Goal: Task Accomplishment & Management: Manage account settings

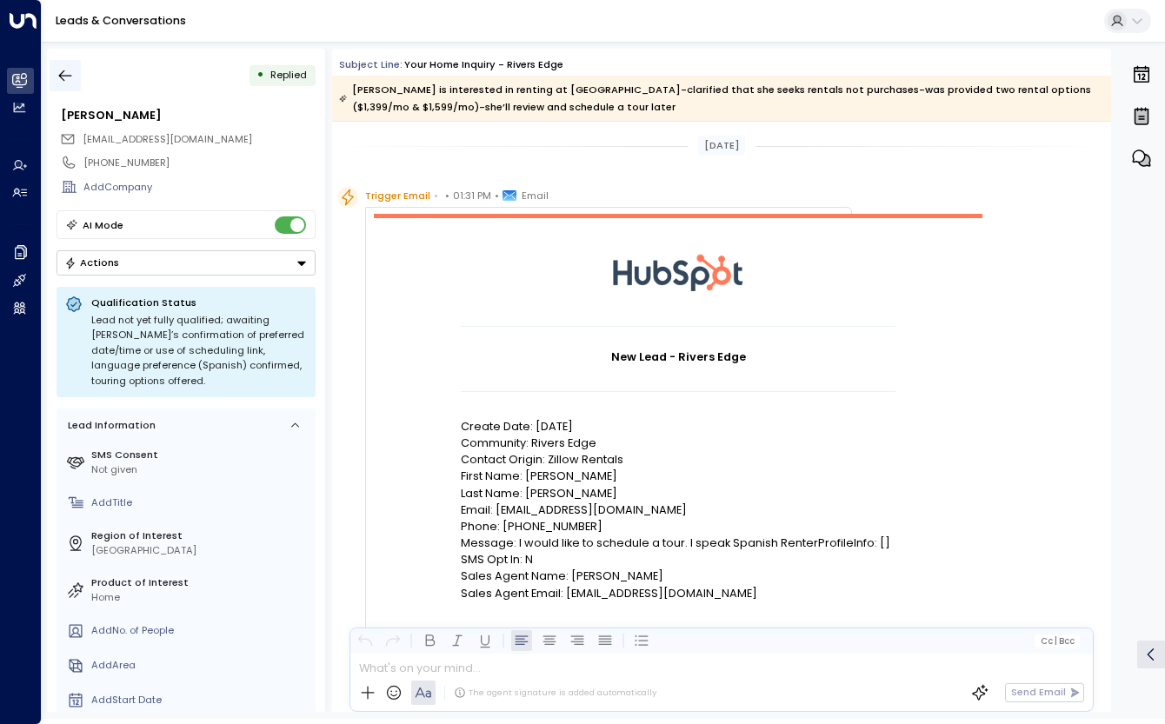
click at [70, 71] on icon "button" at bounding box center [65, 75] width 17 height 17
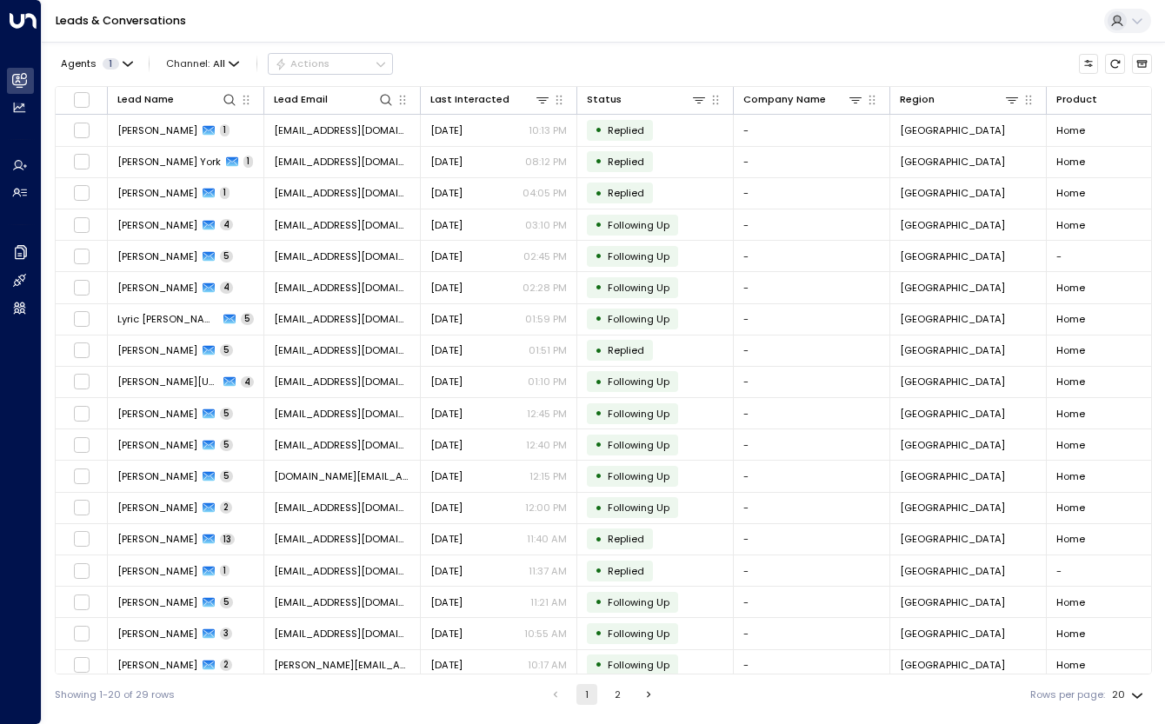
click at [565, 26] on div "Leads & Conversations" at bounding box center [604, 21] width 1124 height 43
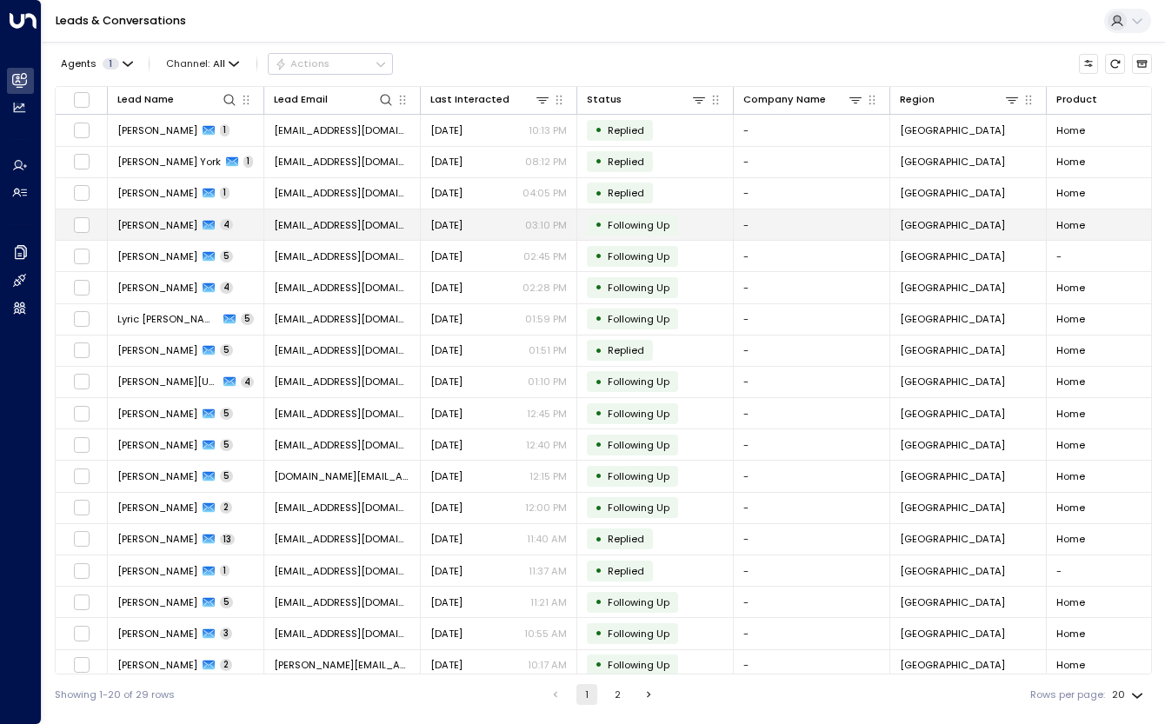
click at [168, 224] on span "[PERSON_NAME]" at bounding box center [157, 225] width 80 height 14
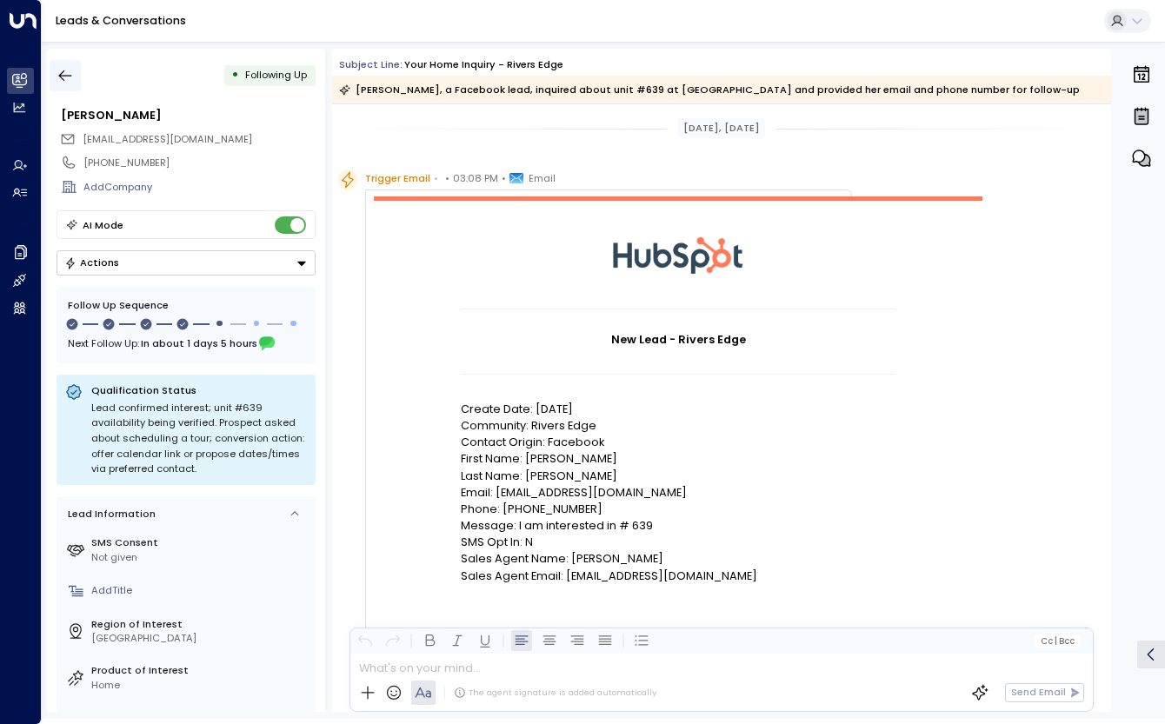
click at [54, 76] on button "button" at bounding box center [65, 75] width 31 height 31
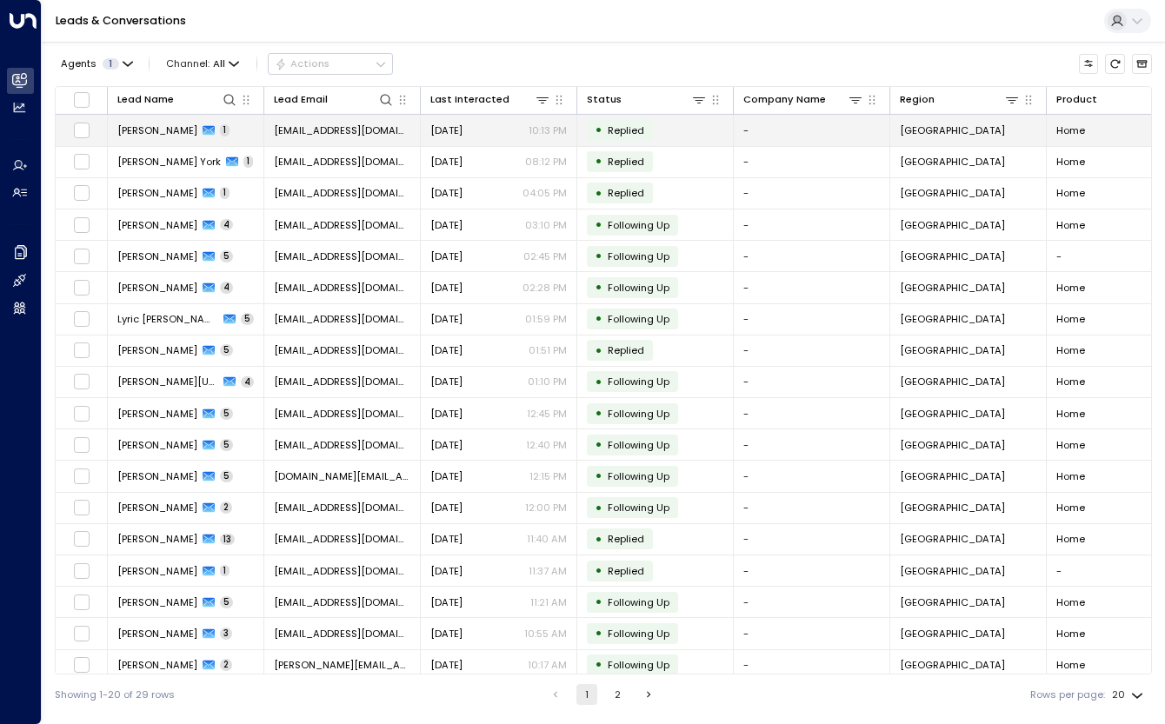
click at [170, 128] on span "[PERSON_NAME]" at bounding box center [157, 131] width 80 height 14
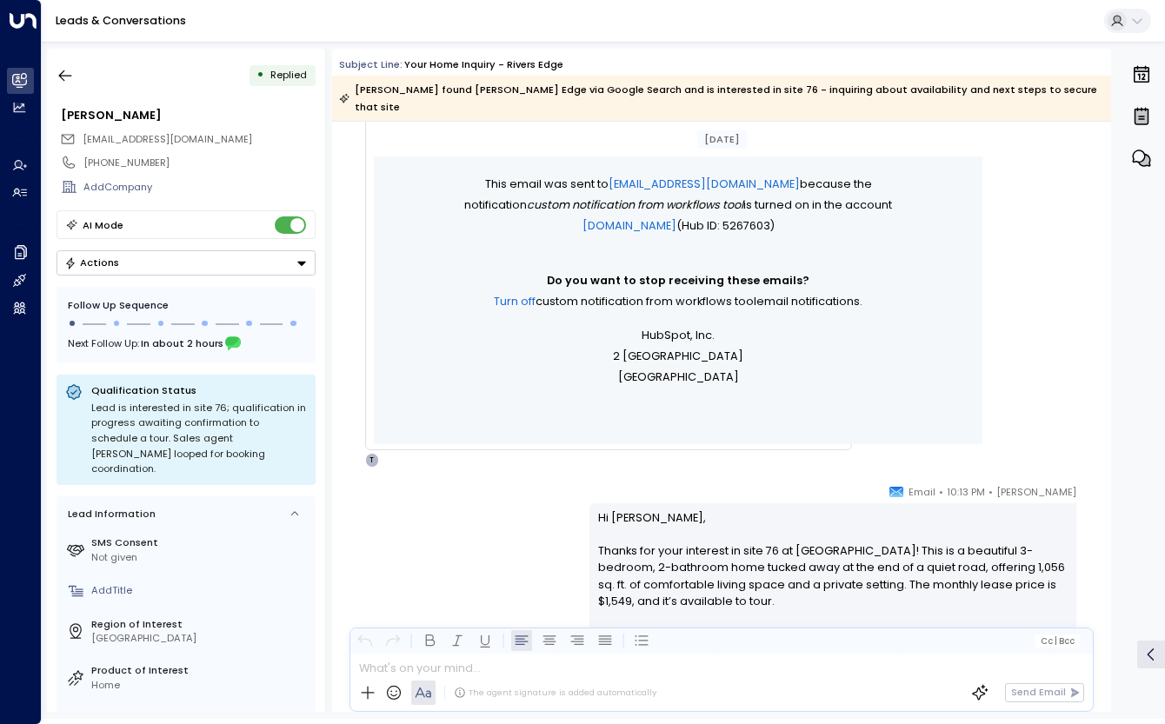
scroll to position [588, 0]
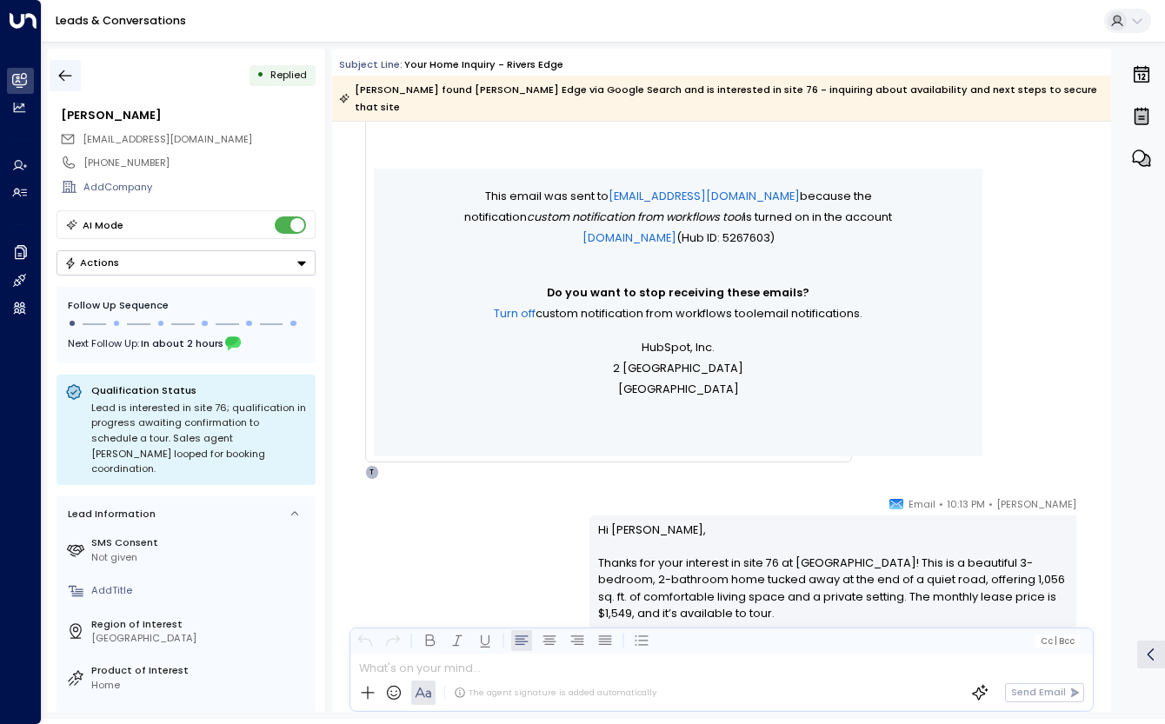
click at [70, 78] on icon "button" at bounding box center [65, 75] width 17 height 17
